Goal: Information Seeking & Learning: Learn about a topic

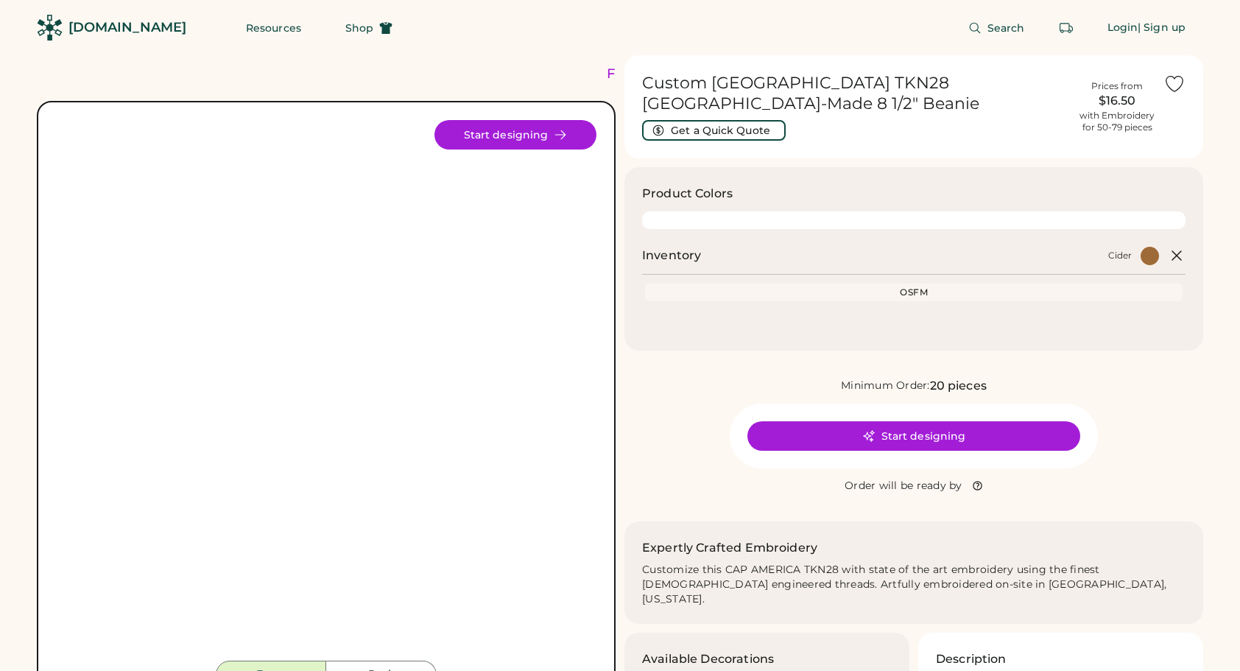
scroll to position [74, 0]
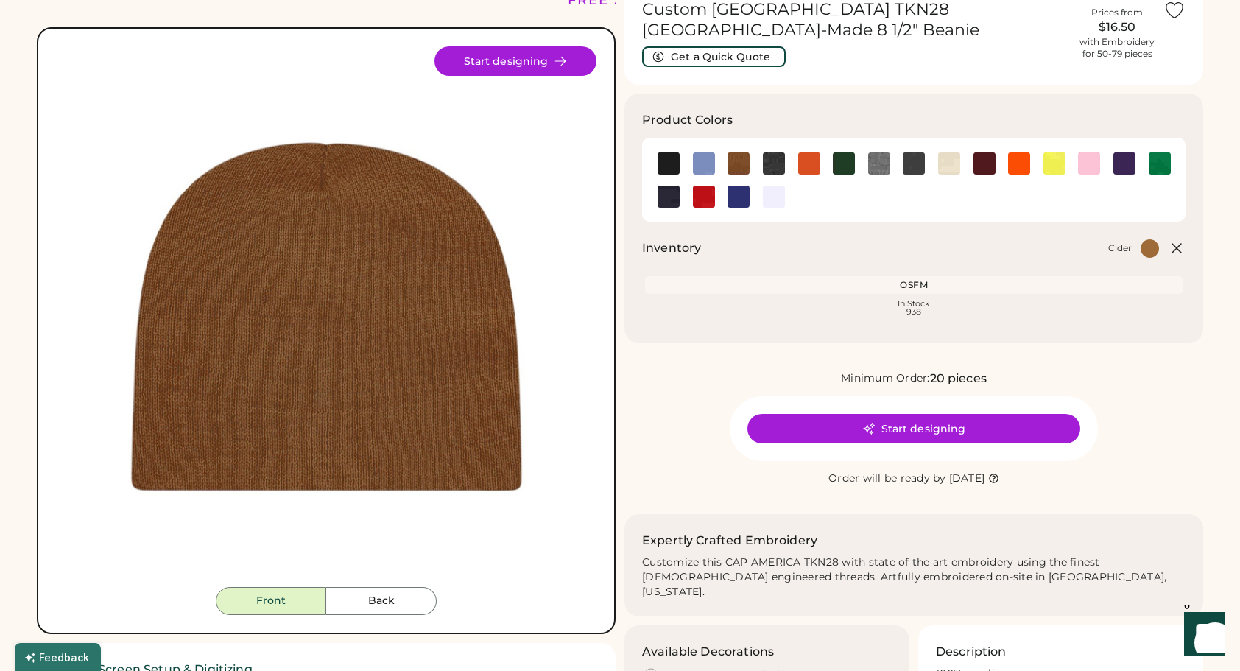
click at [310, 277] on img at bounding box center [326, 316] width 540 height 540
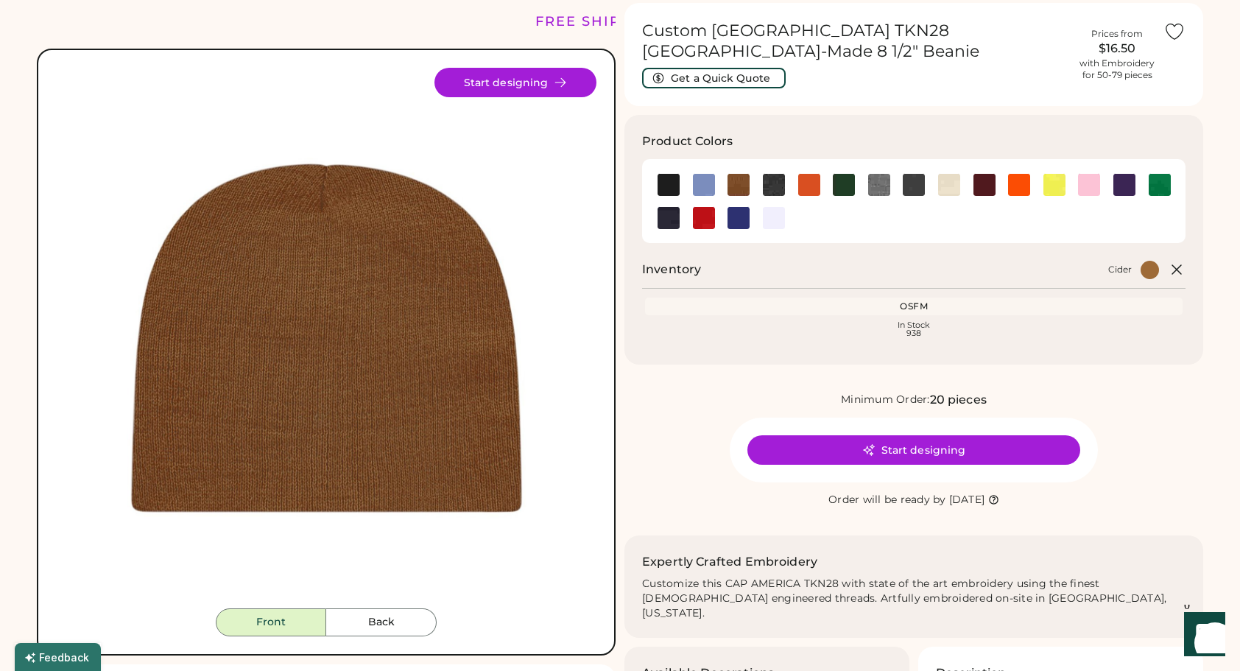
scroll to position [0, 0]
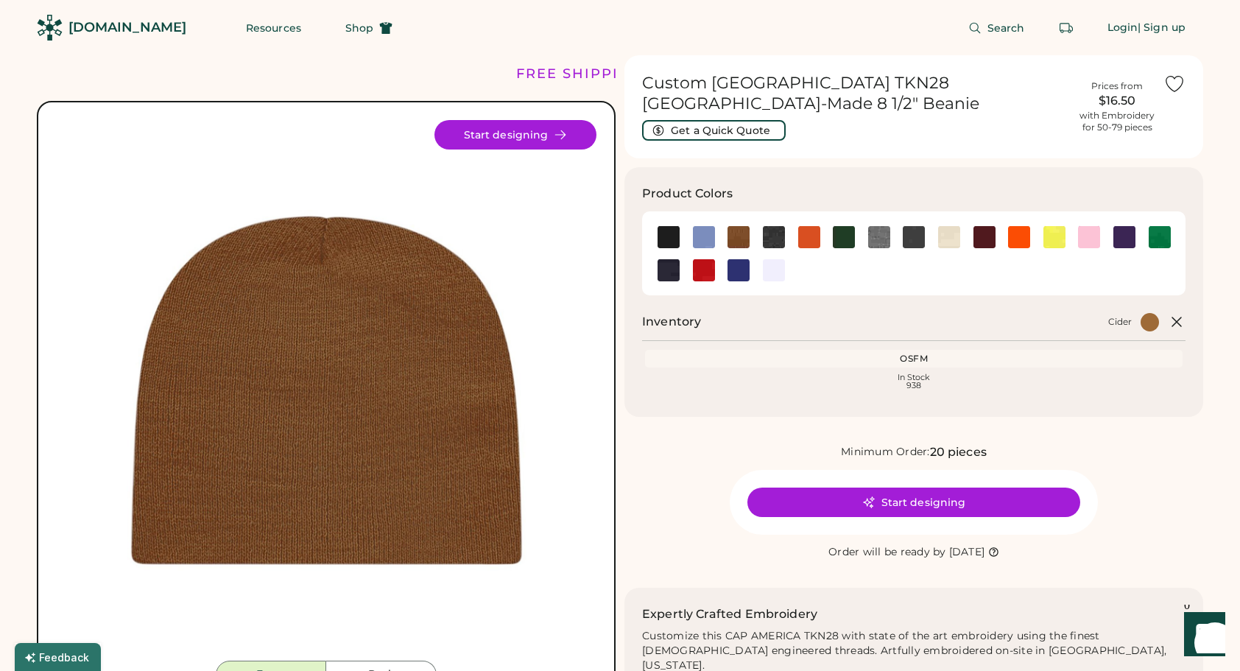
click at [780, 236] on img at bounding box center [774, 237] width 22 height 22
click at [808, 237] on img at bounding box center [809, 237] width 22 height 22
click at [816, 236] on img at bounding box center [809, 237] width 22 height 22
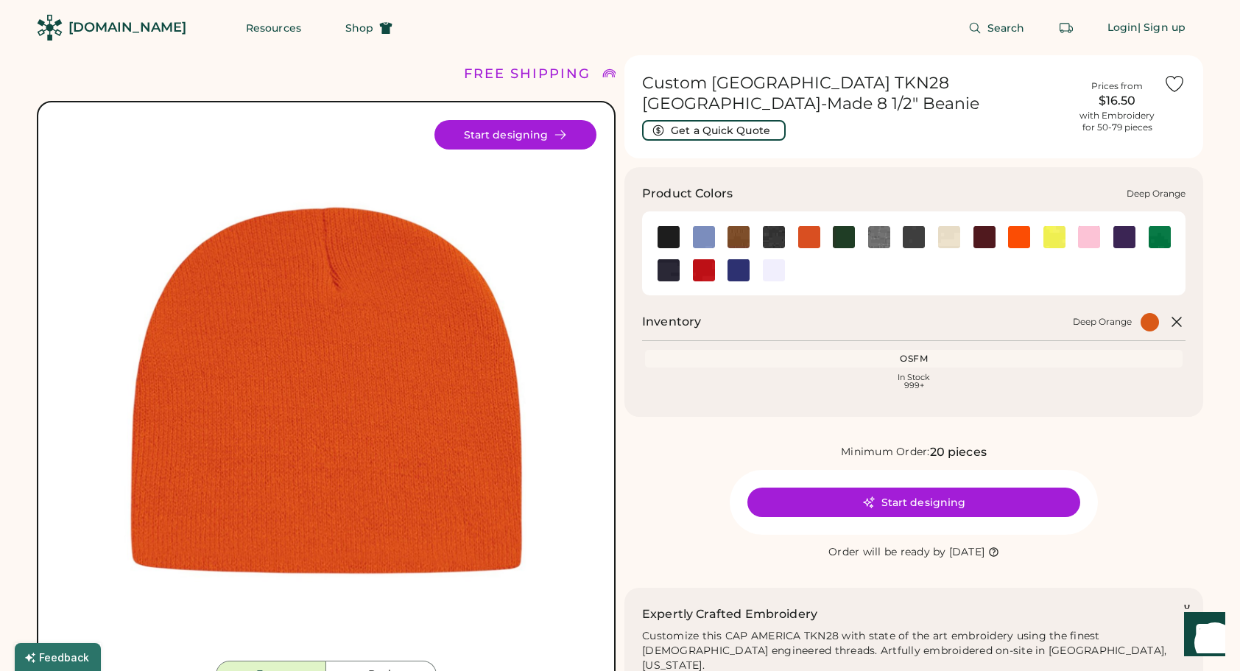
click at [807, 236] on img at bounding box center [809, 237] width 22 height 22
click at [875, 234] on img at bounding box center [879, 237] width 22 height 22
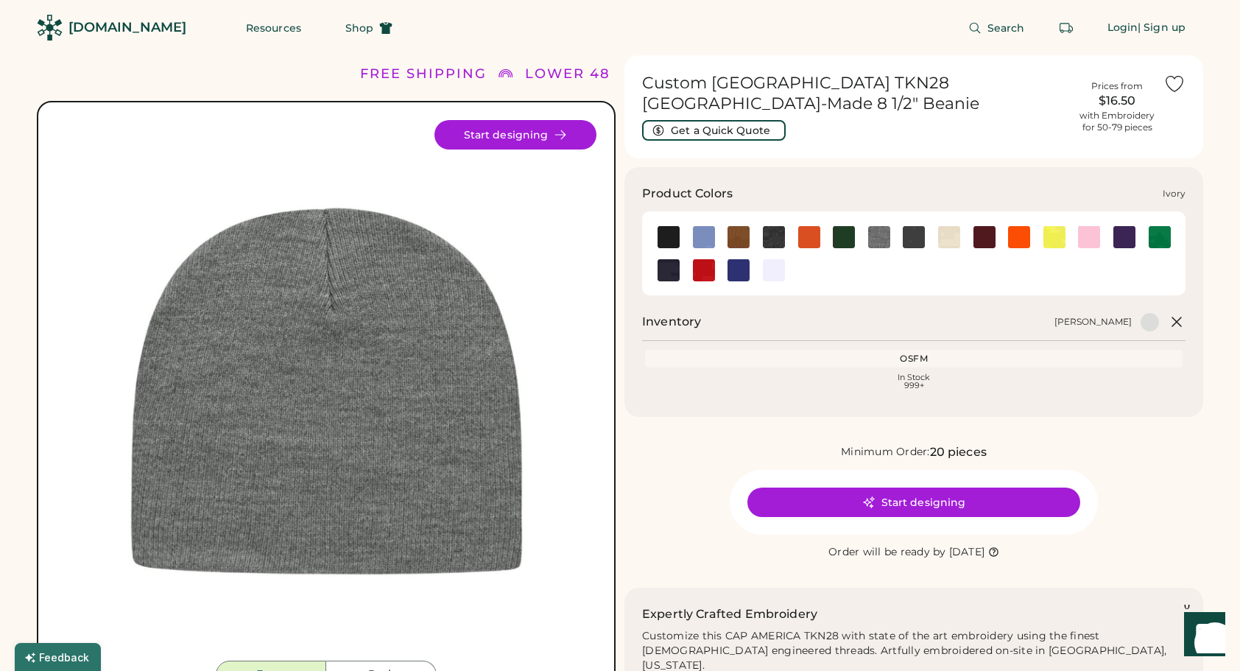
click at [955, 230] on img at bounding box center [949, 237] width 22 height 22
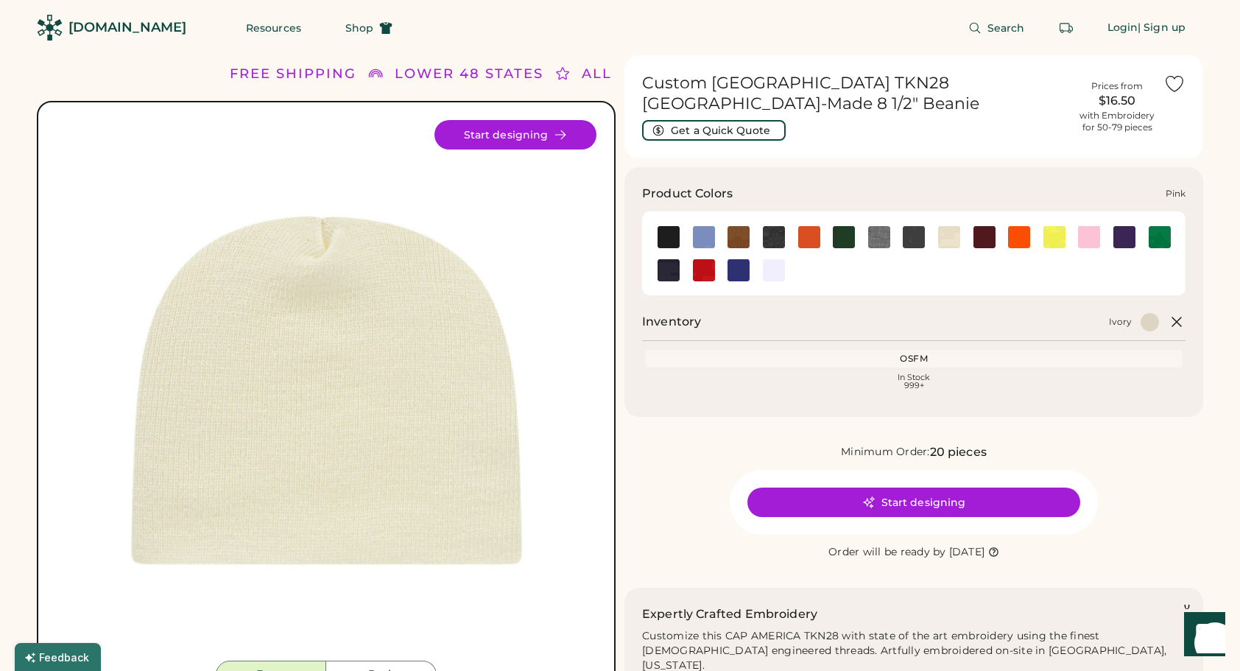
click at [1081, 236] on img at bounding box center [1089, 237] width 22 height 22
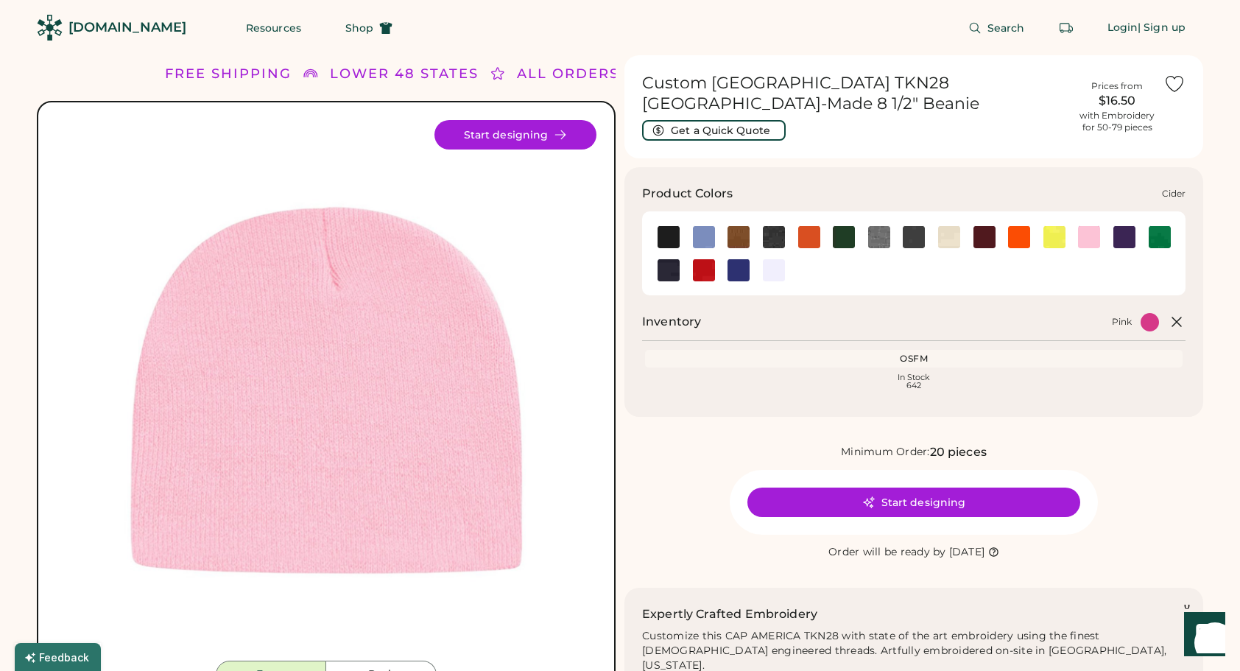
click at [743, 238] on img at bounding box center [738, 237] width 22 height 22
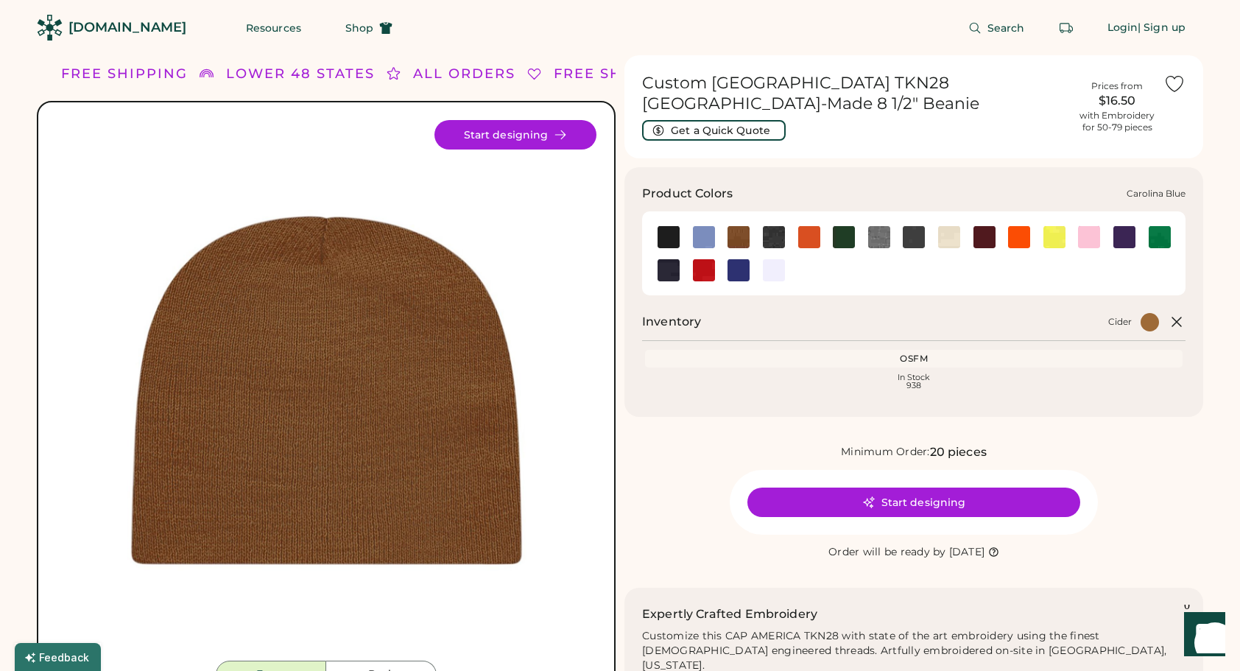
click at [701, 244] on img at bounding box center [704, 237] width 22 height 22
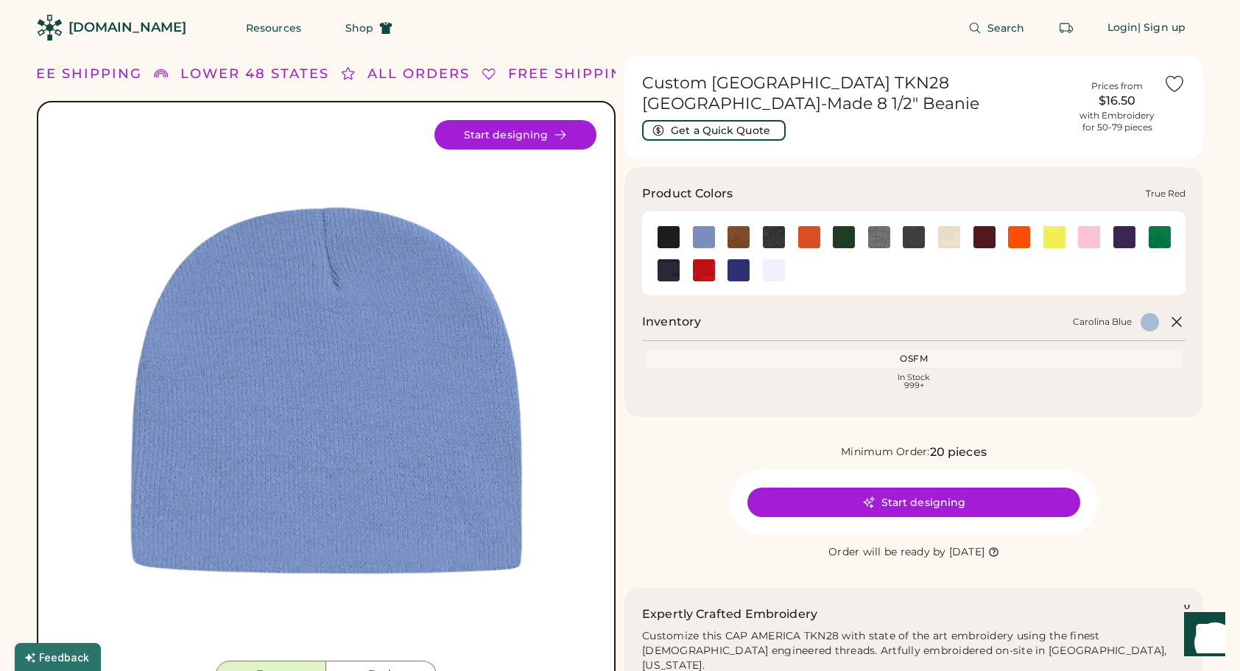
click at [694, 269] on img at bounding box center [704, 270] width 22 height 22
click at [677, 269] on img at bounding box center [668, 270] width 22 height 22
click at [670, 272] on img at bounding box center [668, 270] width 22 height 22
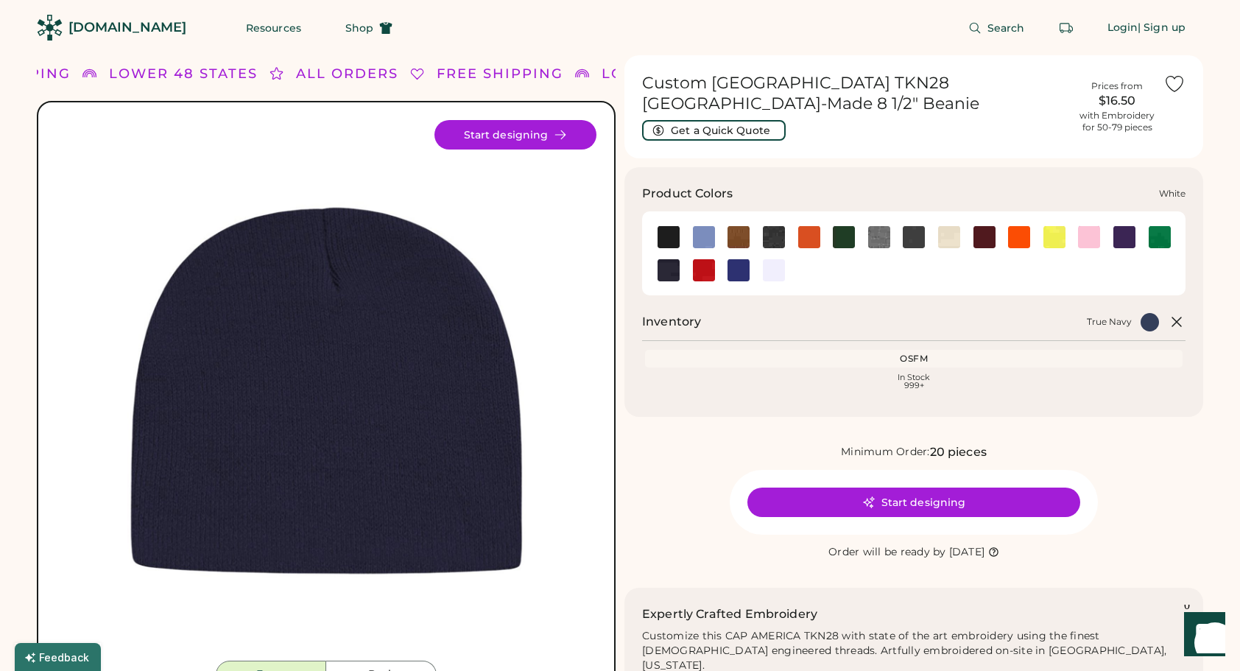
click at [770, 268] on img at bounding box center [774, 270] width 22 height 22
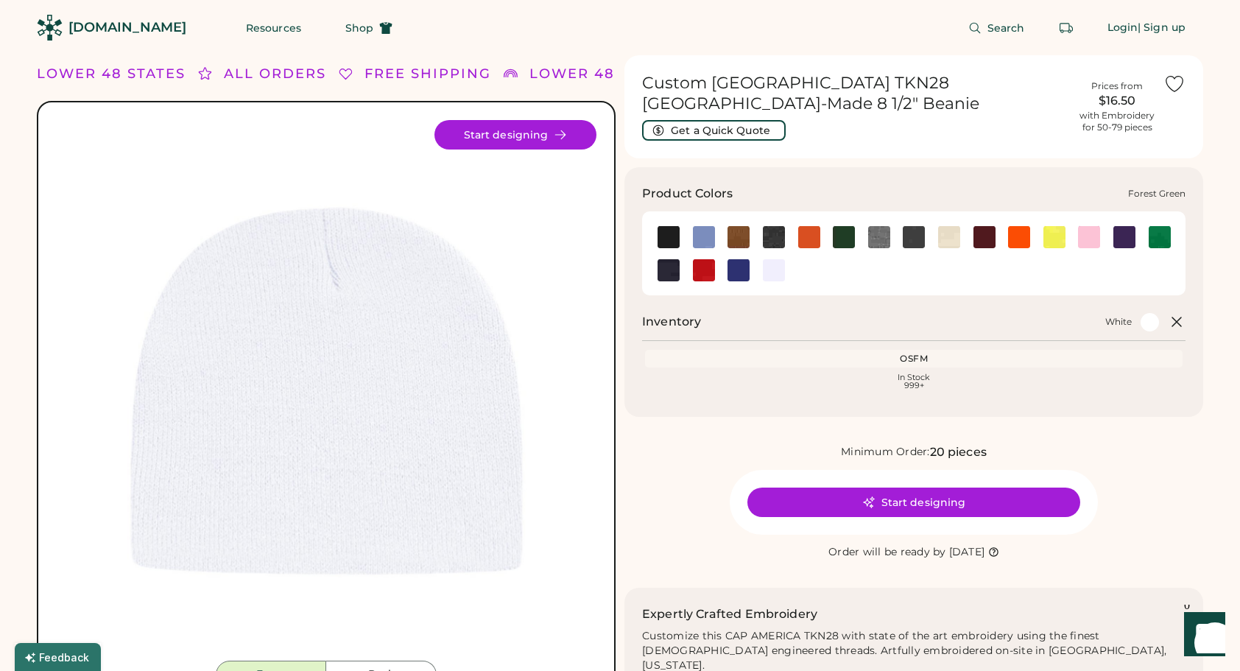
click at [850, 240] on img at bounding box center [844, 237] width 22 height 22
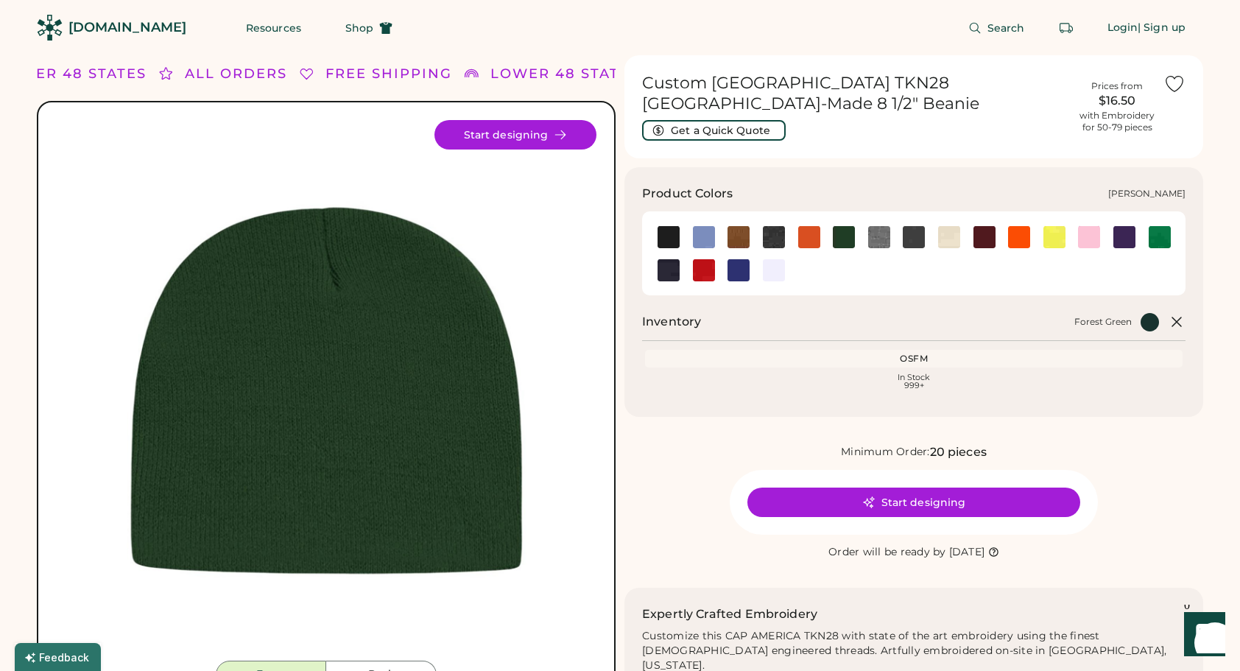
click at [879, 236] on img at bounding box center [879, 237] width 22 height 22
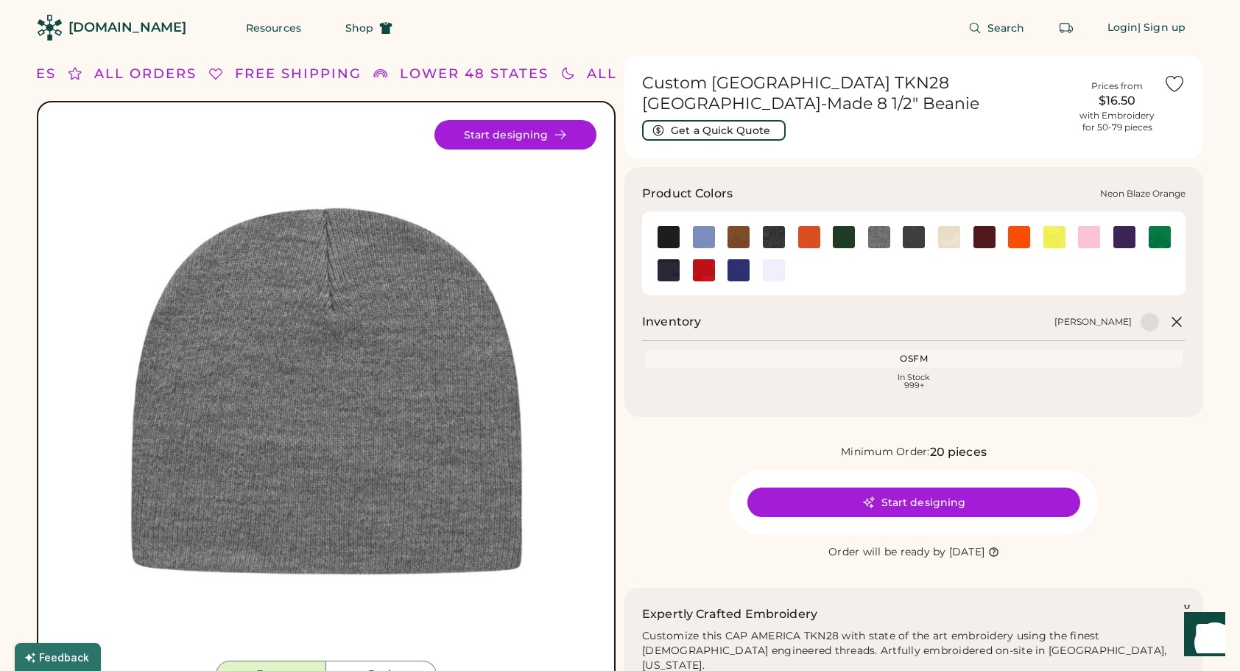
click at [1023, 233] on img at bounding box center [1019, 237] width 22 height 22
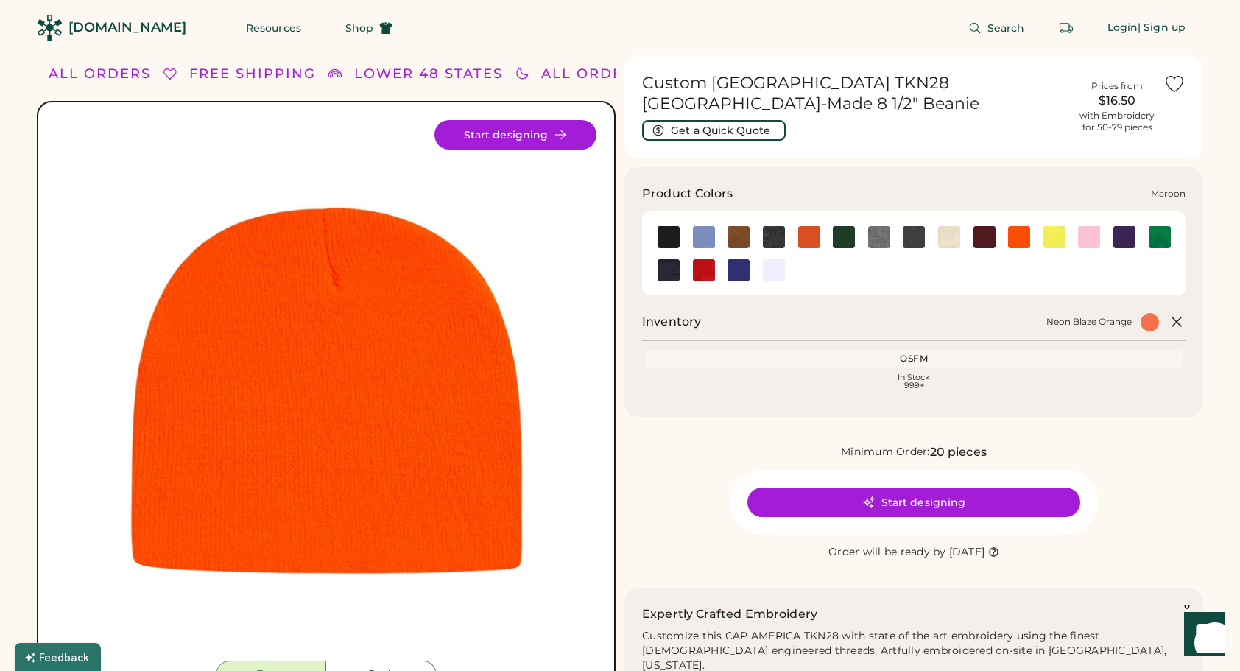
click at [972, 239] on div at bounding box center [983, 236] width 35 height 22
click at [968, 242] on div at bounding box center [983, 236] width 35 height 22
click at [957, 236] on img at bounding box center [949, 237] width 22 height 22
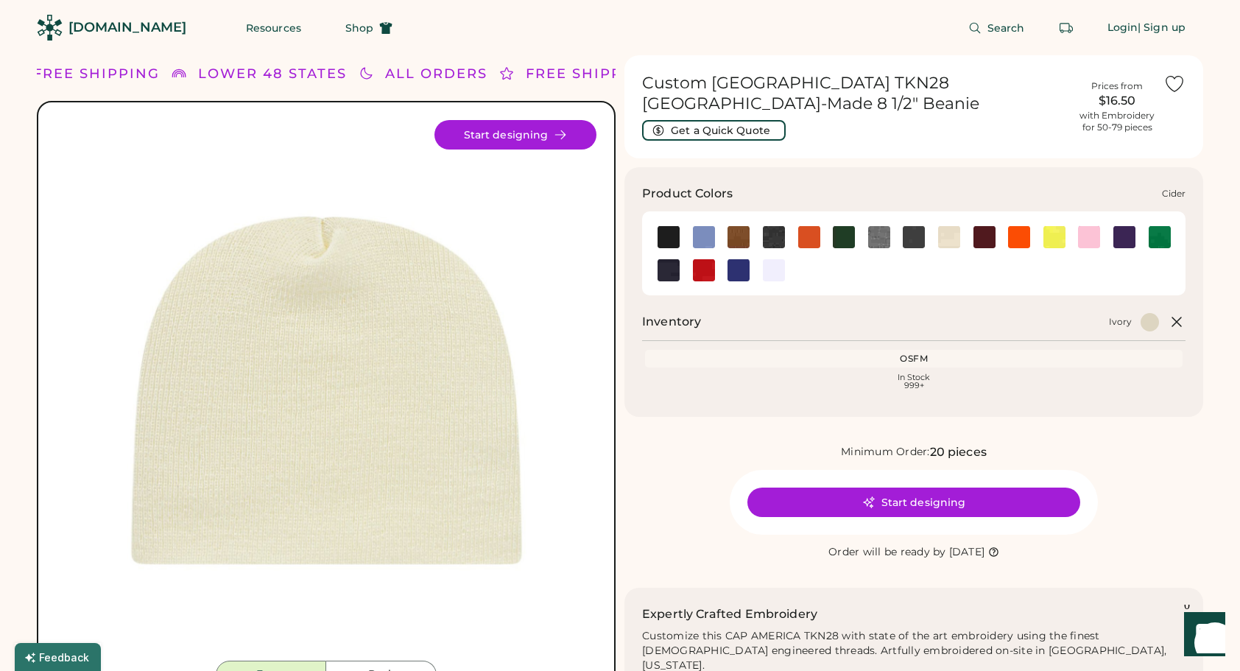
click at [733, 235] on img at bounding box center [738, 237] width 22 height 22
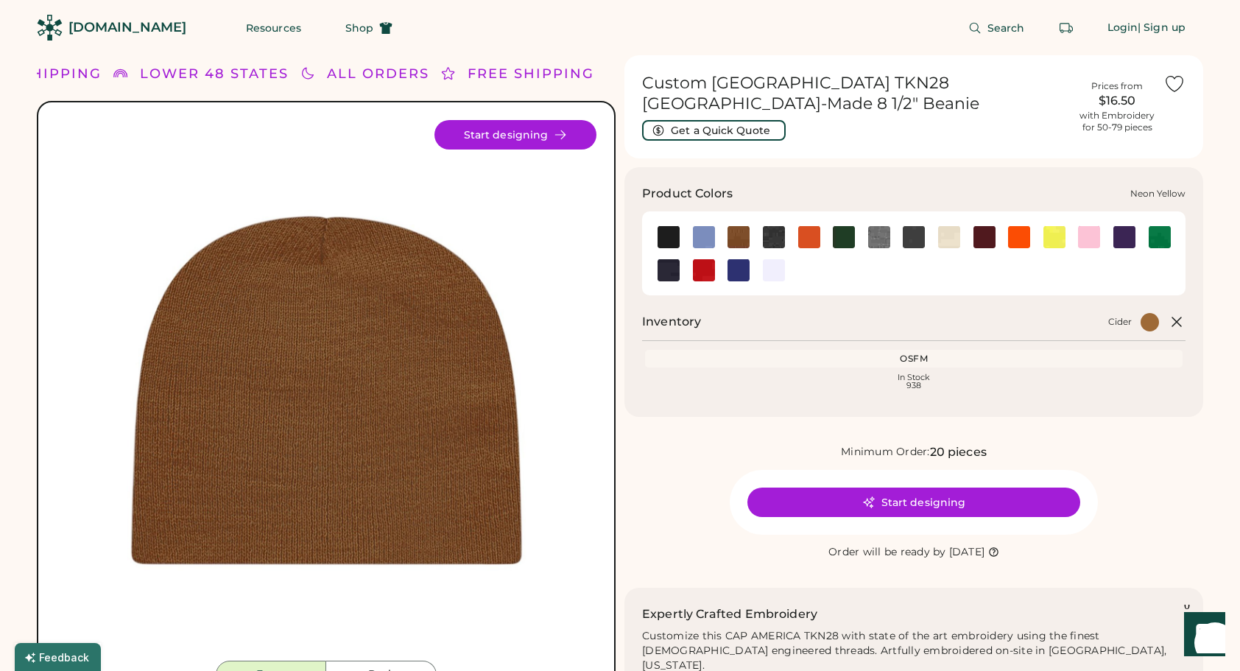
click at [1050, 234] on img at bounding box center [1054, 237] width 22 height 22
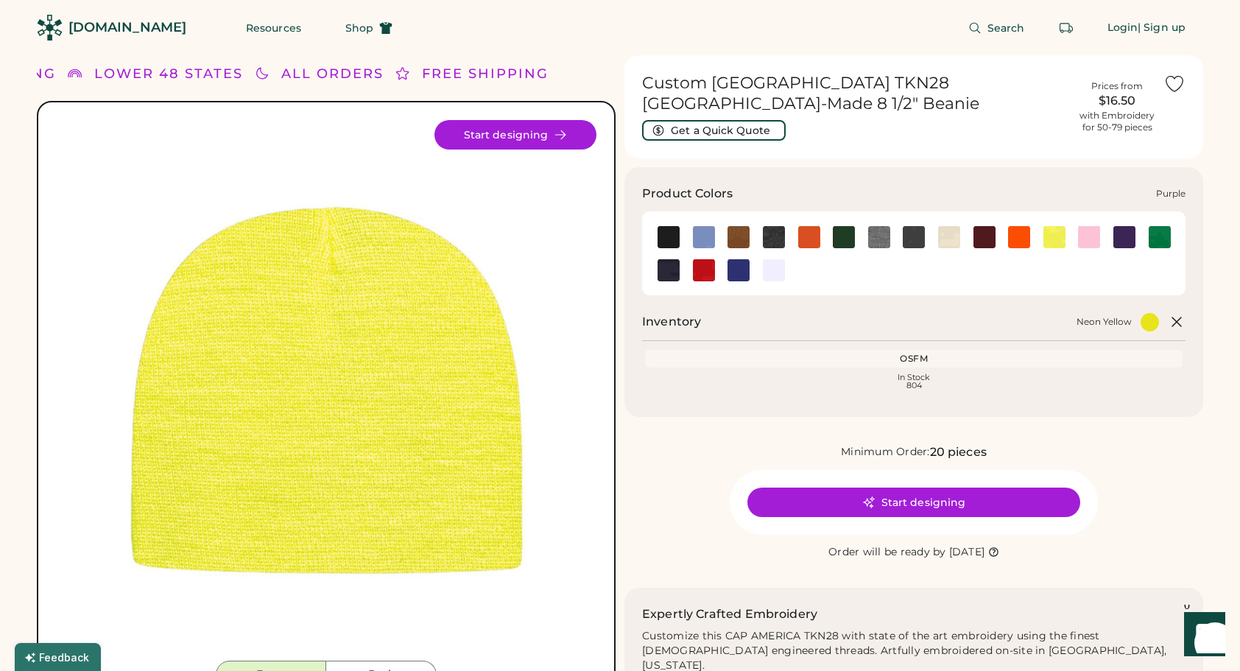
click at [1127, 234] on img at bounding box center [1124, 237] width 22 height 22
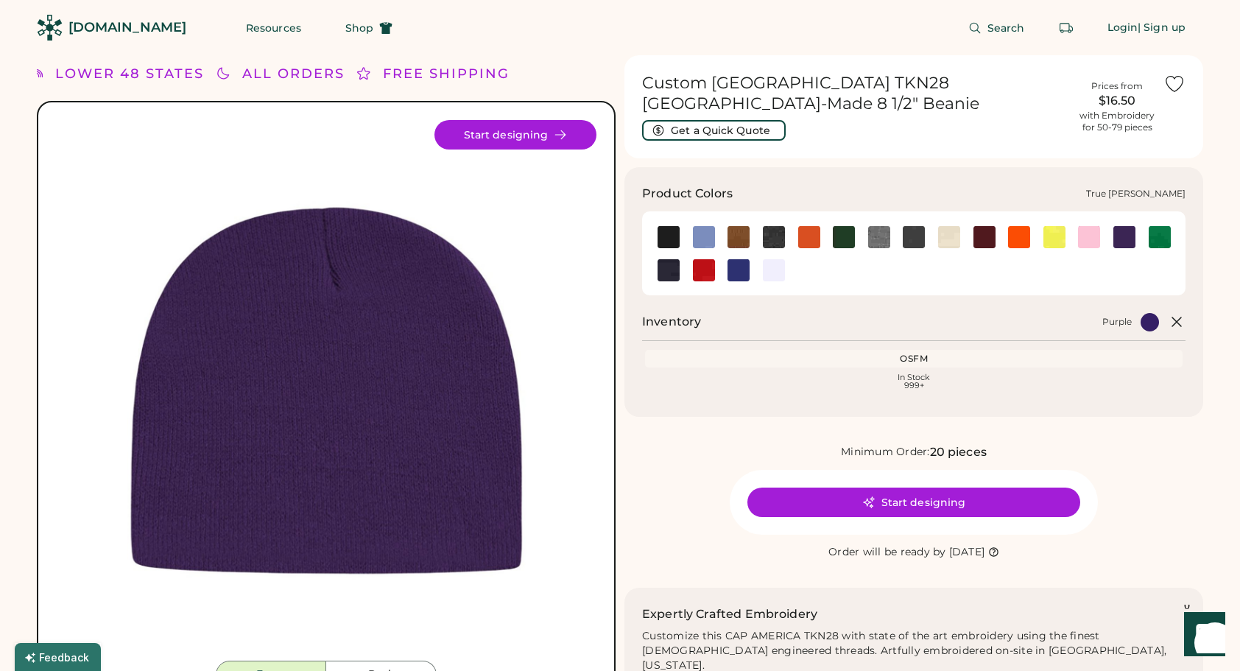
click at [1151, 237] on img at bounding box center [1159, 237] width 22 height 22
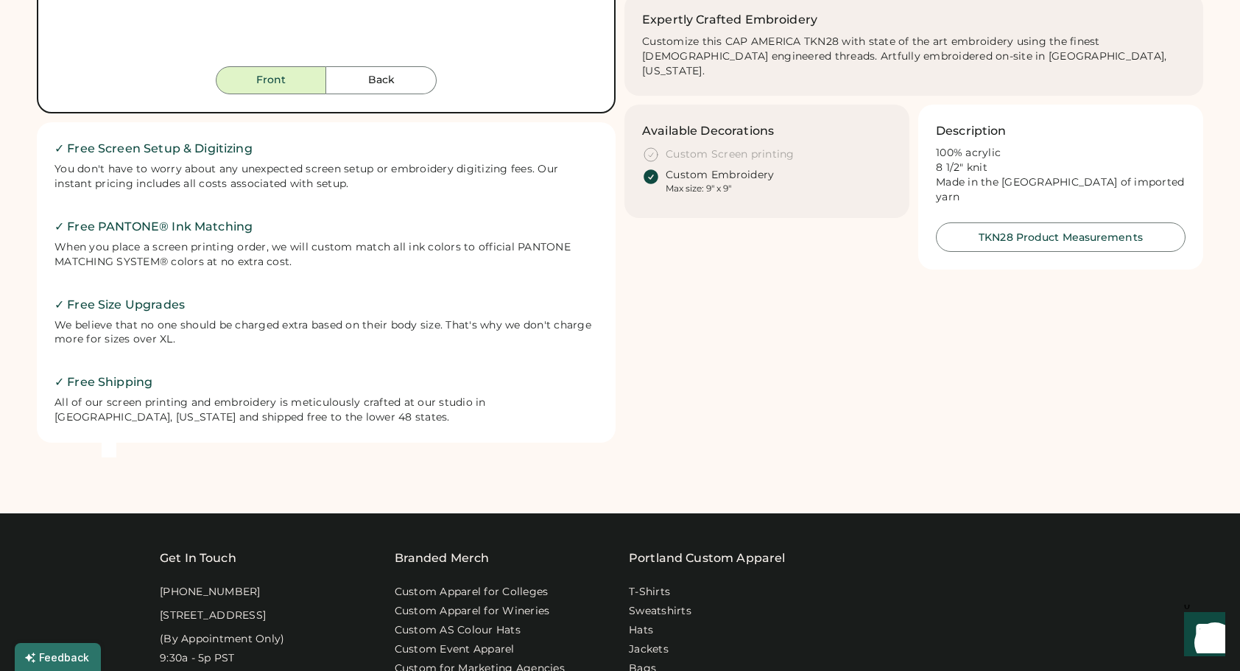
scroll to position [515, 0]
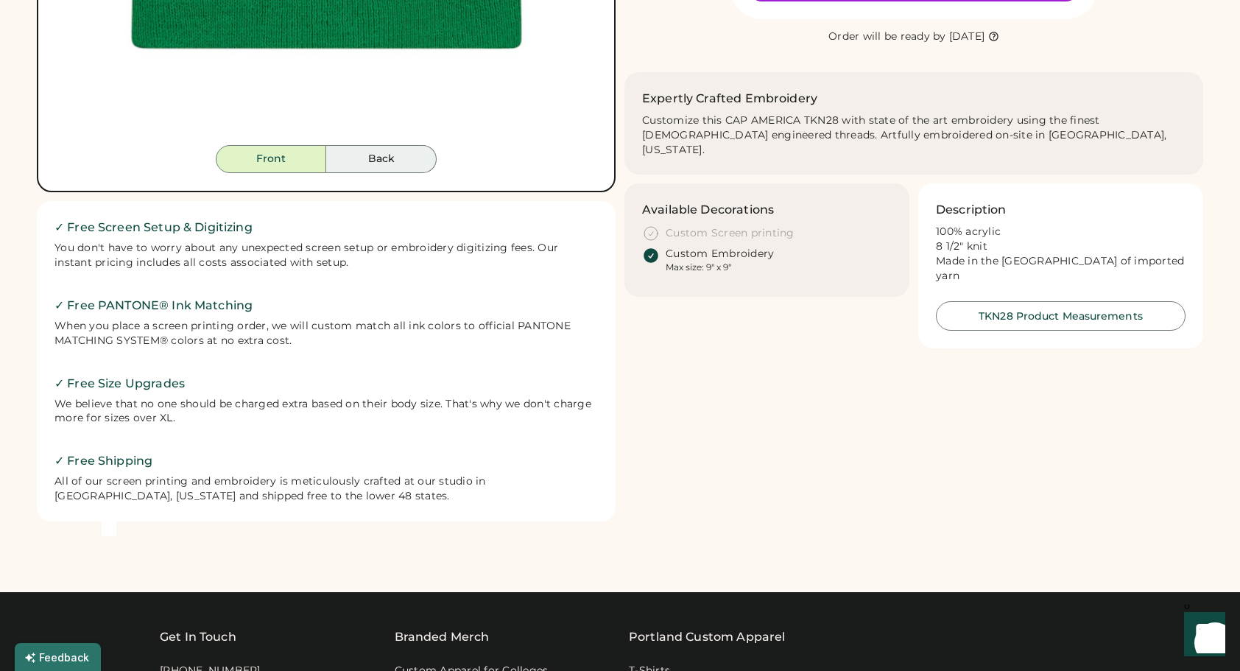
click at [384, 167] on button "Back" at bounding box center [381, 159] width 110 height 28
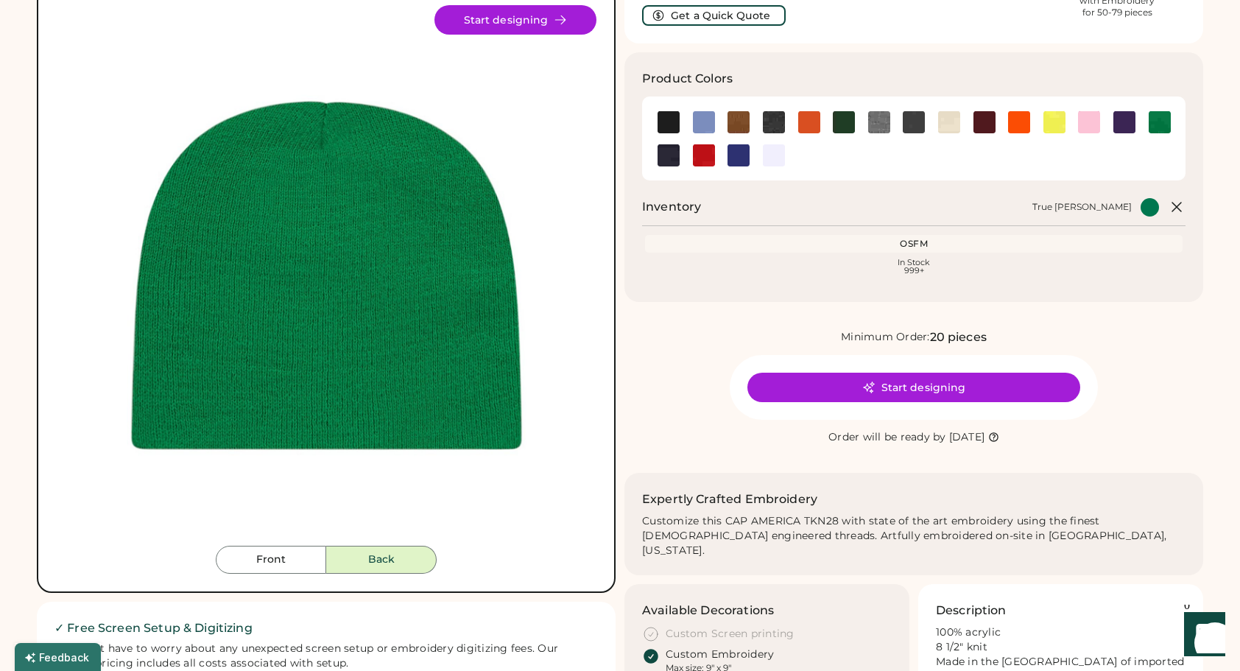
scroll to position [74, 0]
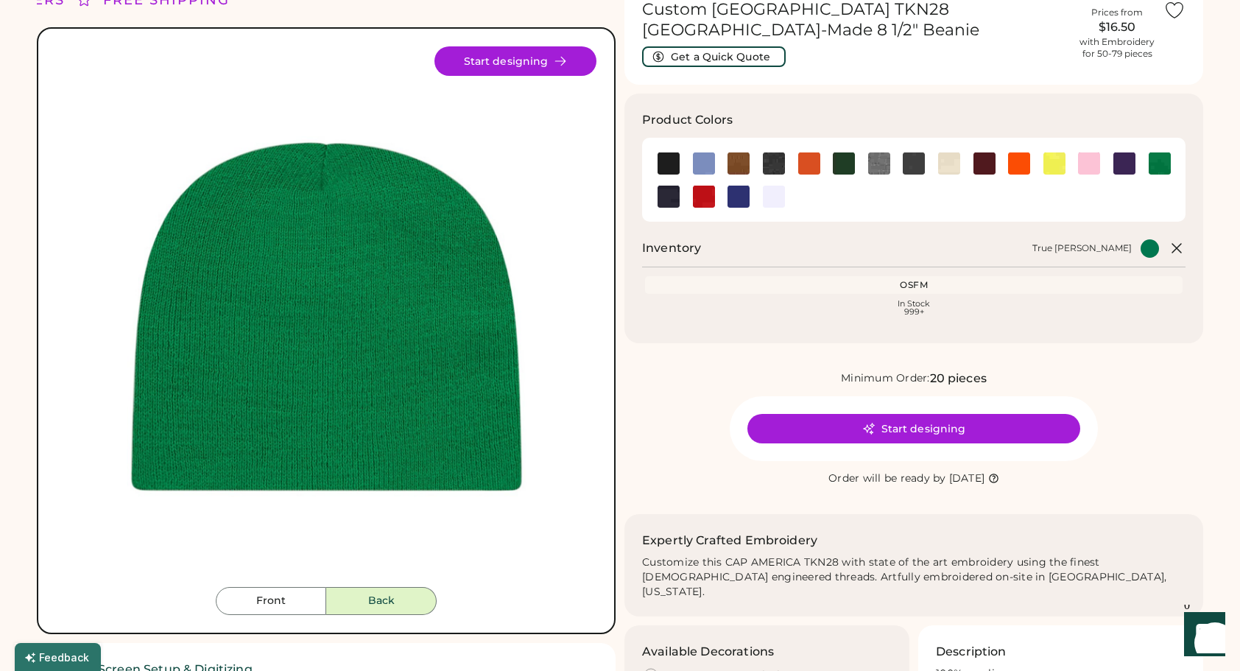
click at [297, 615] on div "Front Back Start designing" at bounding box center [326, 330] width 579 height 607
click at [294, 606] on button "Front" at bounding box center [271, 601] width 110 height 28
click at [373, 602] on button "Back" at bounding box center [381, 601] width 110 height 28
